Goal: Information Seeking & Learning: Learn about a topic

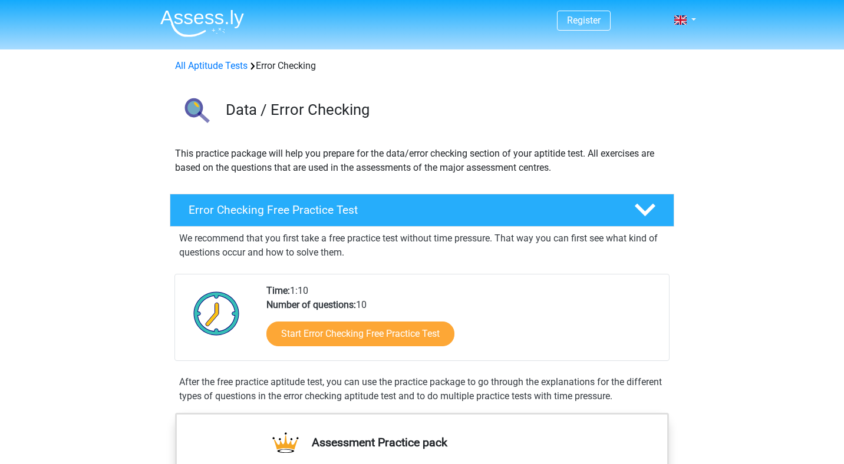
scroll to position [38, 0]
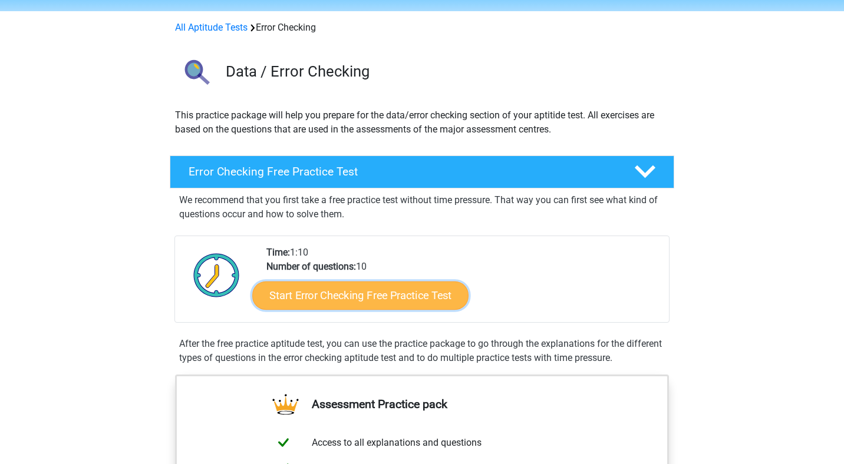
click at [369, 294] on link "Start Error Checking Free Practice Test" at bounding box center [360, 296] width 216 height 28
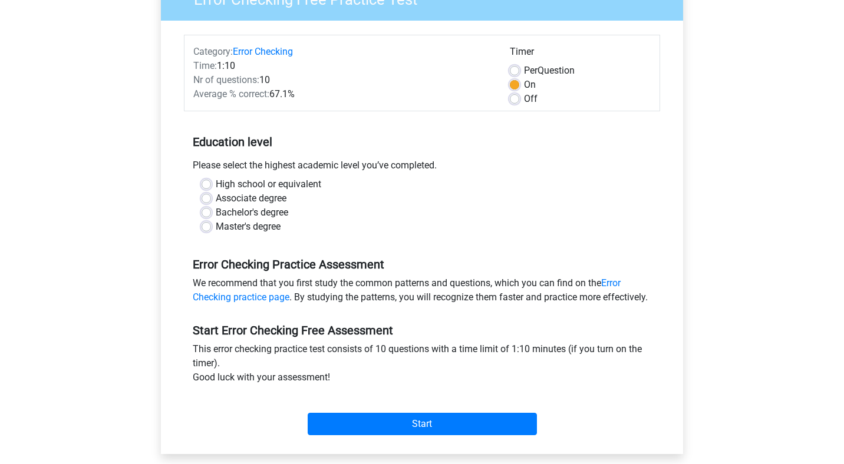
scroll to position [105, 0]
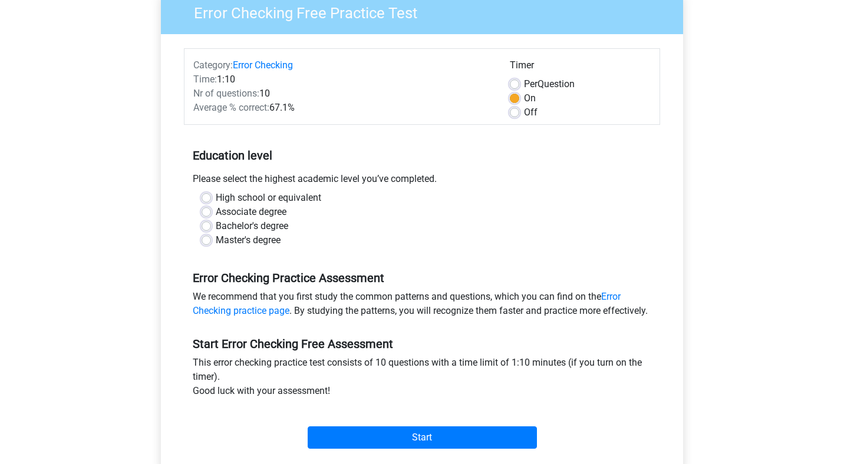
click at [216, 243] on label "Master's degree" at bounding box center [248, 240] width 65 height 14
click at [205, 243] on input "Master's degree" at bounding box center [205, 239] width 9 height 12
radio input "true"
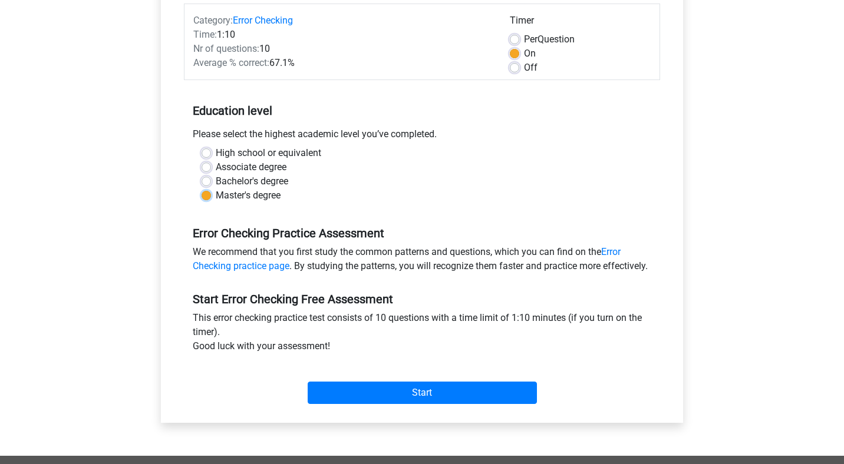
scroll to position [156, 0]
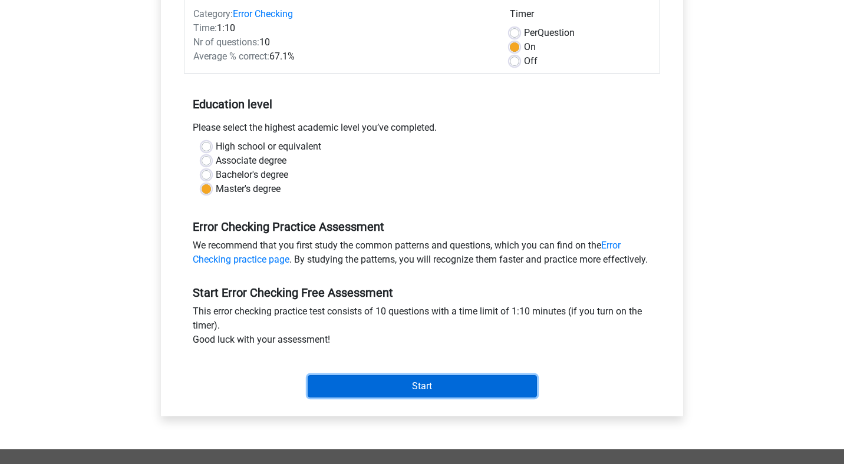
click at [447, 397] on input "Start" at bounding box center [422, 386] width 229 height 22
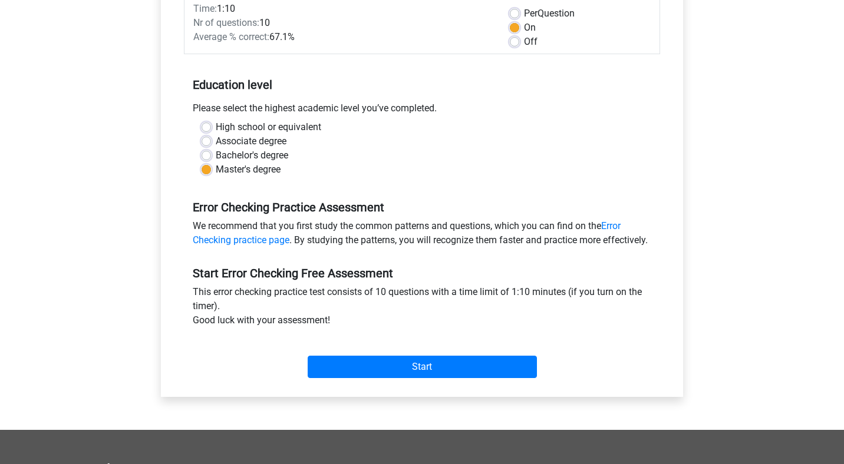
scroll to position [175, 0]
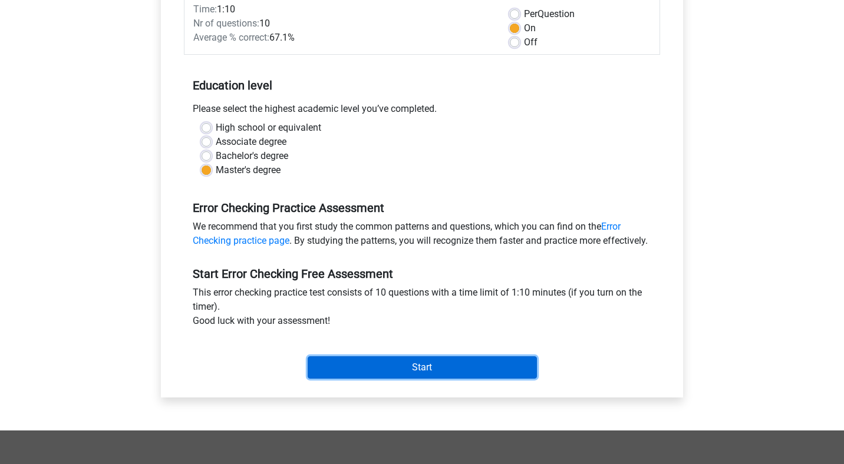
click at [464, 378] on input "Start" at bounding box center [422, 367] width 229 height 22
click at [427, 379] on input "Start" at bounding box center [422, 367] width 229 height 22
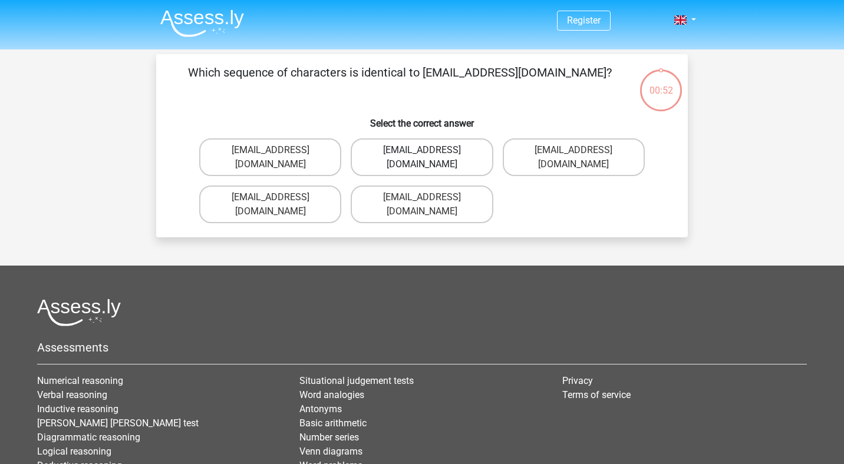
click at [461, 154] on label "Evie_Meade@jointmail.com.uk" at bounding box center [422, 157] width 142 height 38
click at [429, 154] on input "Evie_Meade@jointmail.com.uk" at bounding box center [426, 154] width 8 height 8
radio input "true"
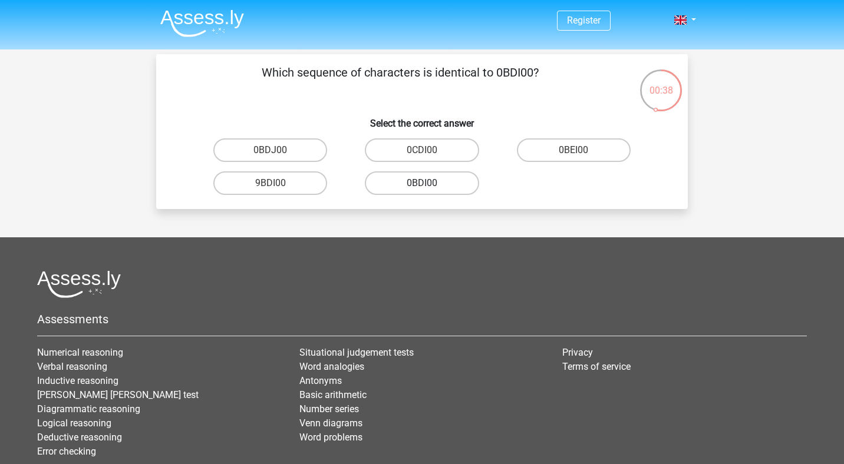
click at [442, 179] on label "0BDI00" at bounding box center [422, 183] width 114 height 24
click at [429, 183] on input "0BDI00" at bounding box center [426, 187] width 8 height 8
radio input "true"
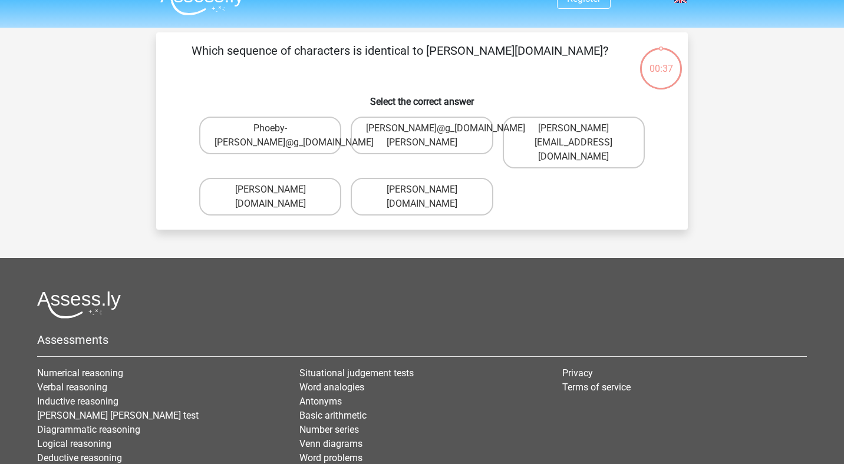
scroll to position [54, 0]
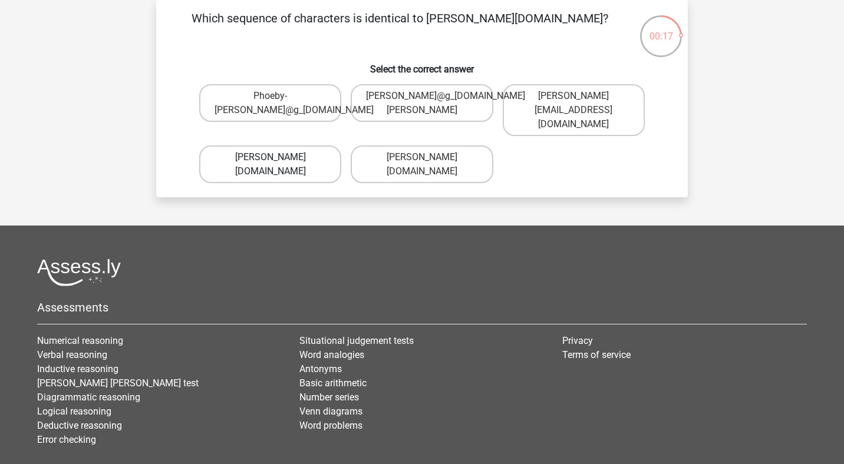
click at [322, 154] on label "Phoebe-Patterson@g_mail.gr" at bounding box center [270, 165] width 142 height 38
click at [278, 157] on input "Phoebe-Patterson@g_mail.gr" at bounding box center [274, 161] width 8 height 8
radio input "true"
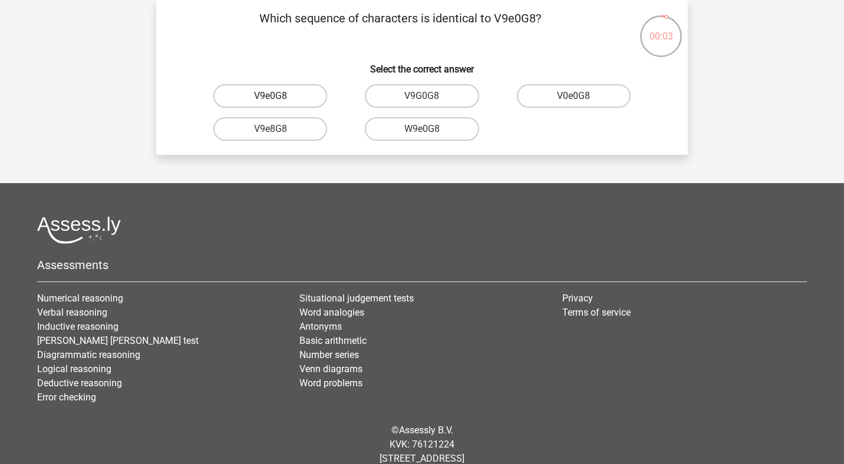
click at [290, 94] on label "V9e0G8" at bounding box center [270, 96] width 114 height 24
click at [278, 96] on input "V9e0G8" at bounding box center [274, 100] width 8 height 8
radio input "true"
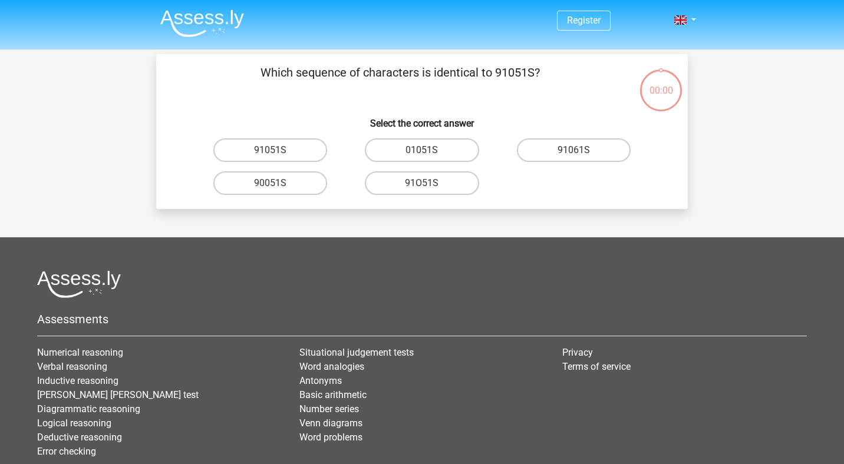
scroll to position [54, 0]
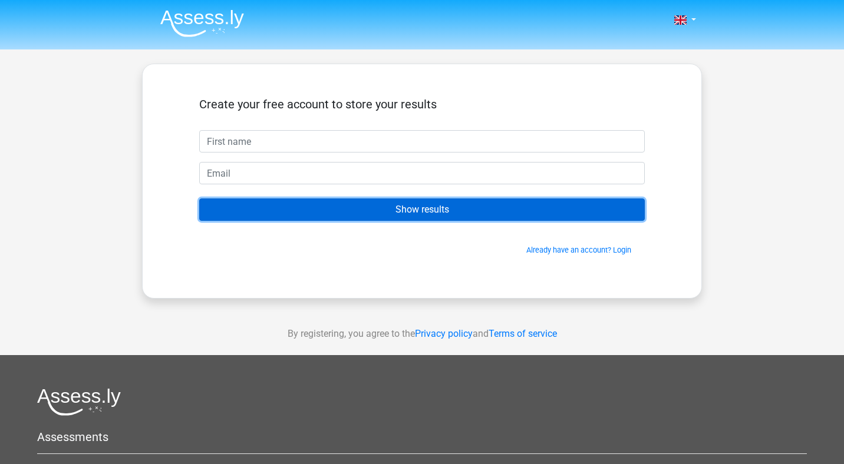
click at [429, 208] on input "Show results" at bounding box center [421, 210] width 445 height 22
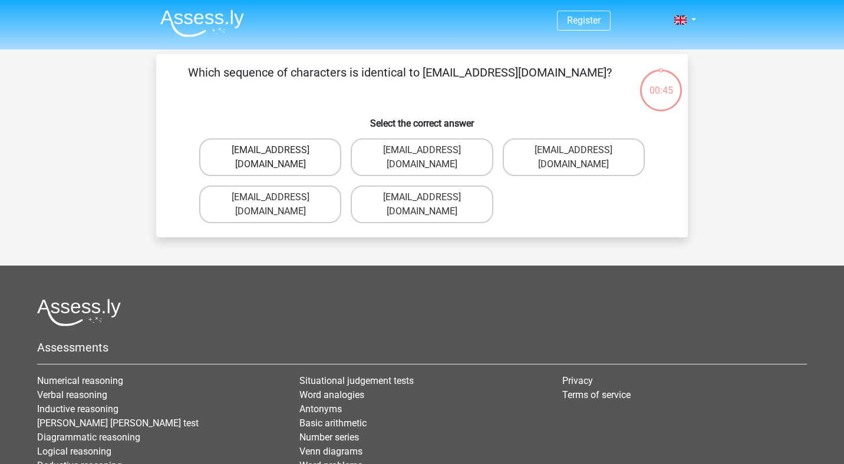
click at [328, 156] on label "Evie_Maede@jointmail.com.uk" at bounding box center [270, 157] width 142 height 38
click at [278, 156] on input "Evie_Maede@jointmail.com.uk" at bounding box center [274, 154] width 8 height 8
radio input "true"
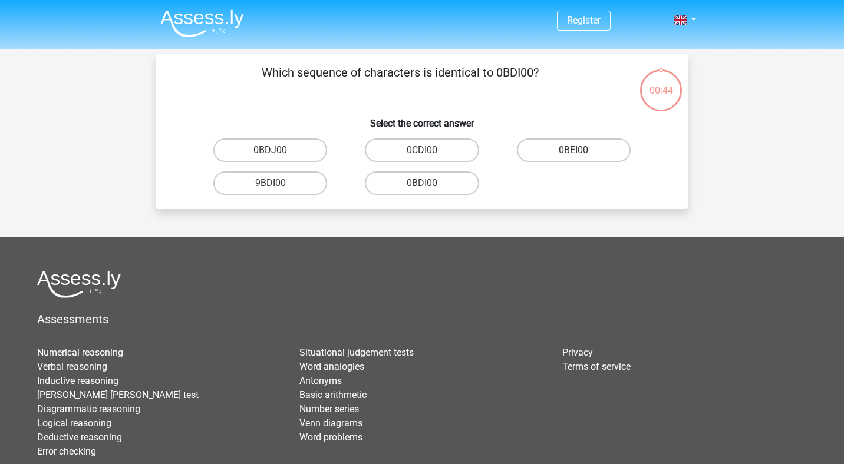
scroll to position [54, 0]
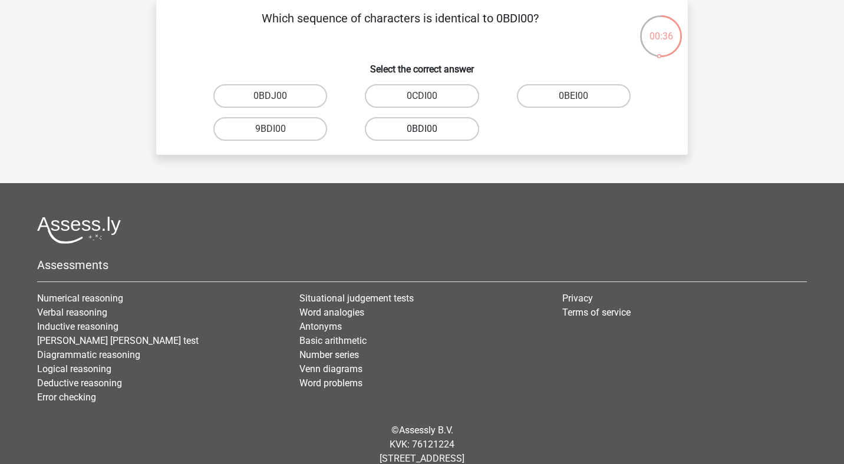
click at [444, 134] on label "0BDI00" at bounding box center [422, 129] width 114 height 24
click at [429, 134] on input "0BDI00" at bounding box center [426, 133] width 8 height 8
radio input "true"
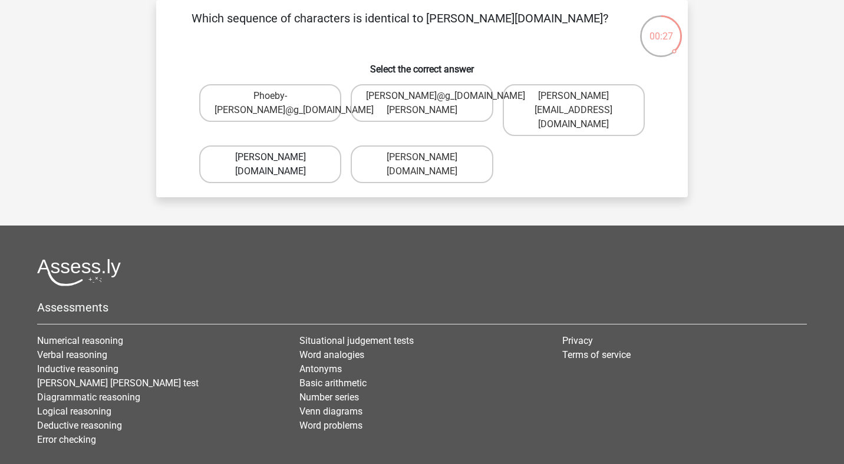
click at [322, 154] on label "Phoebe-Patterson@g_mail.gr" at bounding box center [270, 165] width 142 height 38
click at [278, 157] on input "Phoebe-Patterson@g_mail.gr" at bounding box center [274, 161] width 8 height 8
radio input "true"
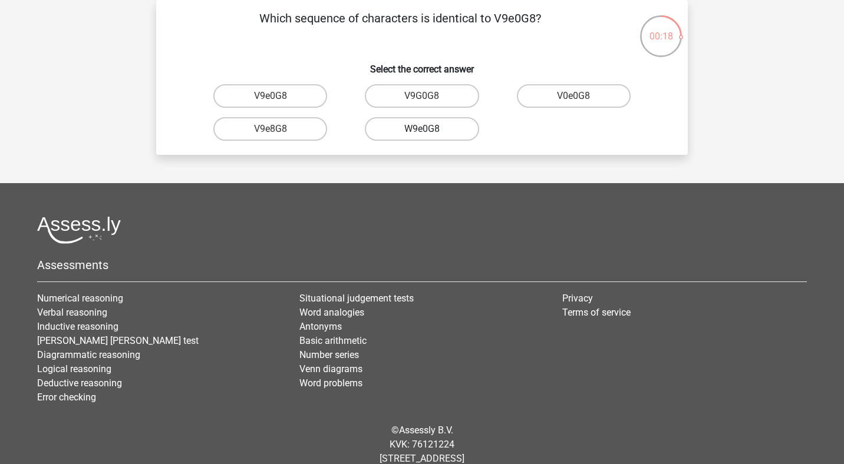
click at [441, 131] on label "W9e0G8" at bounding box center [422, 129] width 114 height 24
click at [429, 131] on input "W9e0G8" at bounding box center [426, 133] width 8 height 8
radio input "true"
click at [294, 100] on label "91051S" at bounding box center [270, 96] width 114 height 24
click at [278, 100] on input "91051S" at bounding box center [274, 100] width 8 height 8
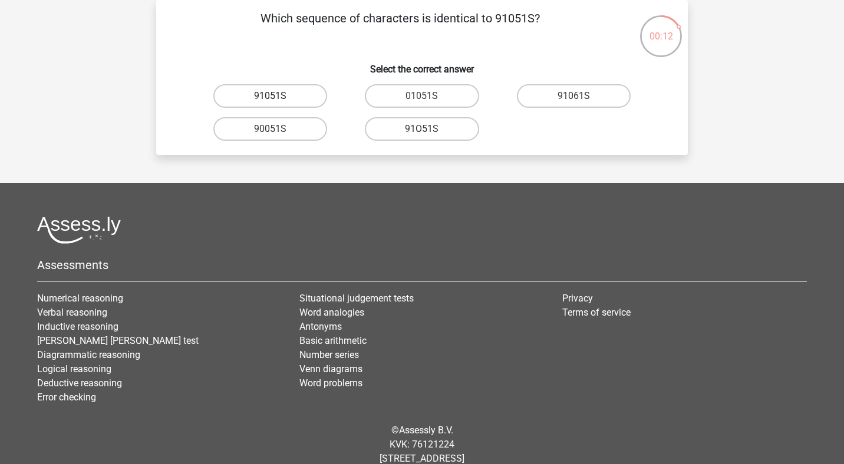
radio input "true"
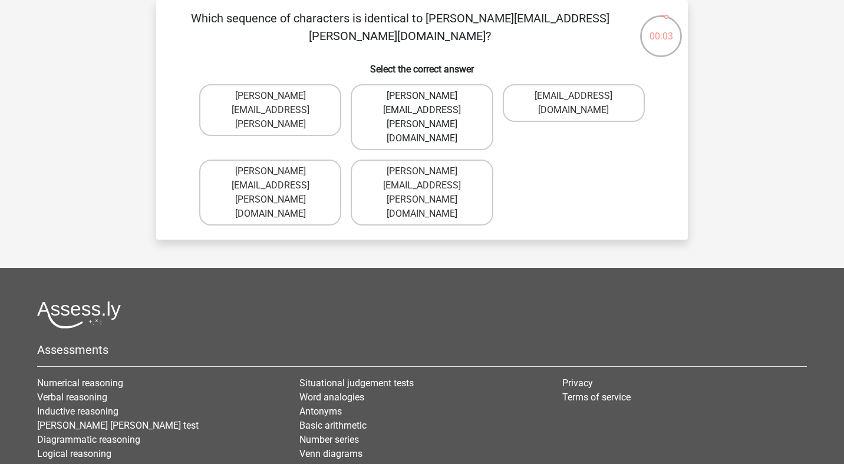
click at [457, 99] on label "Connor.Paterson@mailme.com" at bounding box center [422, 117] width 142 height 66
click at [429, 99] on input "Connor.Paterson@mailme.com" at bounding box center [426, 100] width 8 height 8
radio input "true"
